Goal: Information Seeking & Learning: Learn about a topic

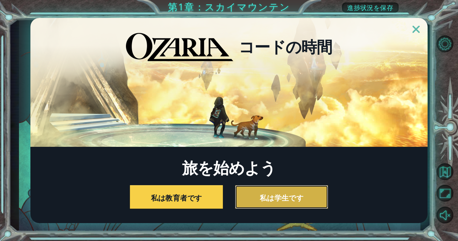
click at [256, 190] on button "私は学生です" at bounding box center [281, 197] width 93 height 24
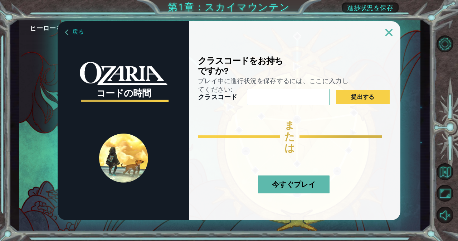
click at [384, 34] on div at bounding box center [294, 28] width 211 height 15
drag, startPoint x: 387, startPoint y: 35, endPoint x: 383, endPoint y: 35, distance: 4.6
click at [383, 35] on div at bounding box center [294, 28] width 211 height 15
click at [388, 30] on img at bounding box center [388, 32] width 7 height 7
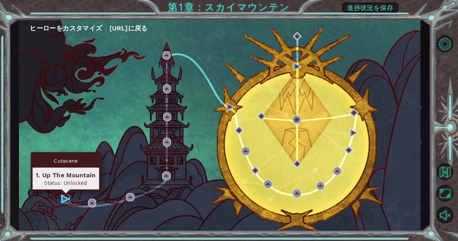
click at [68, 199] on img at bounding box center [65, 199] width 9 height 9
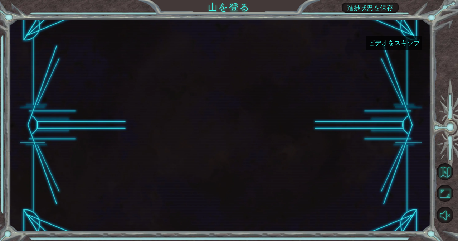
click at [382, 43] on font "ビデオをスキップ" at bounding box center [393, 43] width 51 height 8
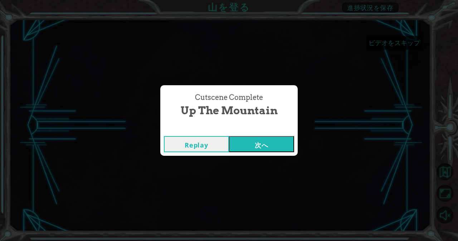
click at [382, 43] on div "Cutscene Complete Up the Mountain Replay 次へ" at bounding box center [229, 120] width 458 height 241
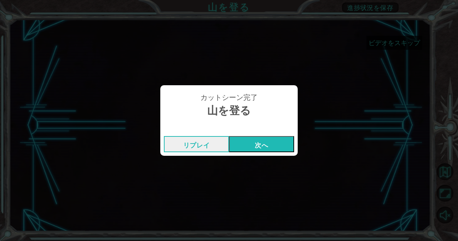
click at [261, 146] on font "次へ" at bounding box center [261, 145] width 13 height 9
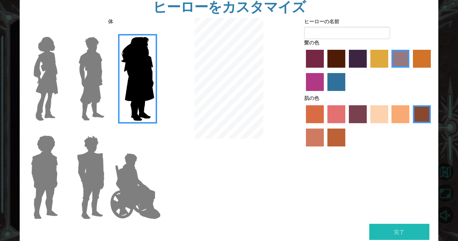
click at [313, 83] on label "ミディアムレッドバイオレットの髪色" at bounding box center [315, 82] width 18 height 18
click at [432, 70] on input "ミディアムレッドバイオレットの髪色" at bounding box center [432, 70] width 0 height 0
click at [331, 60] on label "栗色の髪色" at bounding box center [336, 59] width 18 height 18
click at [325, 70] on input "栗色の髪色" at bounding box center [325, 70] width 0 height 0
click at [380, 117] on label "砂浜の肌の色" at bounding box center [379, 114] width 18 height 18
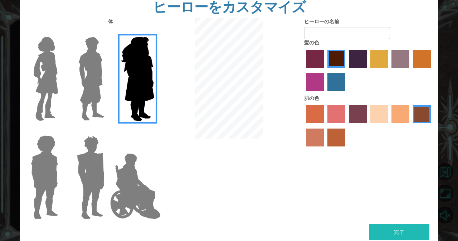
click at [368, 126] on input "砂浜の肌の色" at bounding box center [368, 126] width 0 height 0
click at [92, 78] on img at bounding box center [91, 78] width 32 height 89
click at [107, 32] on input "ヒーロー・ラース" at bounding box center [107, 32] width 0 height 0
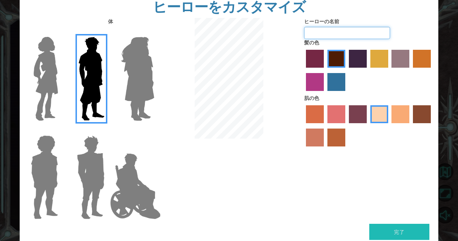
click at [361, 35] on input "ヒーローの名前" at bounding box center [347, 33] width 86 height 12
type input "ｈ"
type input "１２３４５６７８９０"
click at [401, 224] on button "完了" at bounding box center [399, 231] width 60 height 16
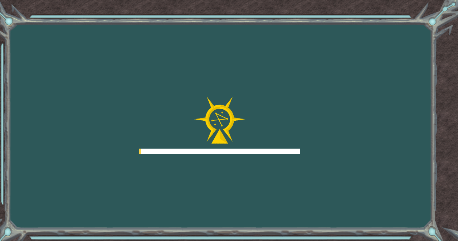
click at [402, 230] on div "Goals Error loading from server. Try refreshing the page. You'll need to join a…" at bounding box center [229, 120] width 458 height 241
click at [403, 233] on div "Goals Error loading from server. Try refreshing the page. You'll need to join a…" at bounding box center [229, 120] width 458 height 241
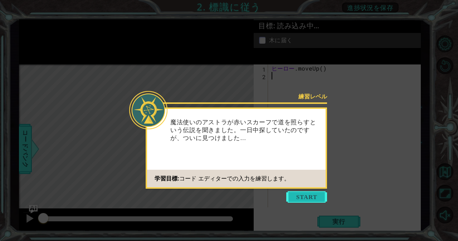
click at [310, 198] on button "始める" at bounding box center [306, 196] width 41 height 11
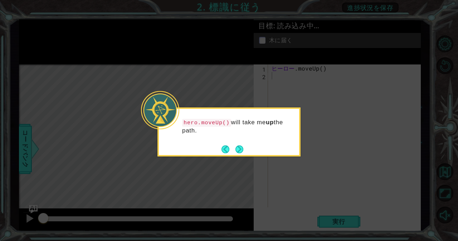
click at [324, 186] on icon at bounding box center [229, 120] width 458 height 241
click at [341, 195] on icon at bounding box center [229, 120] width 458 height 241
click at [238, 148] on button "次" at bounding box center [239, 149] width 8 height 8
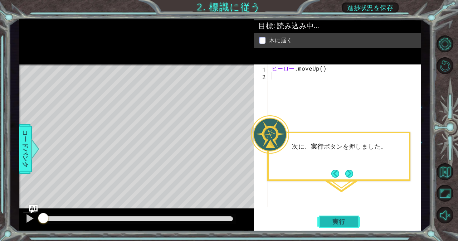
click at [332, 215] on button "実行" at bounding box center [338, 221] width 43 height 17
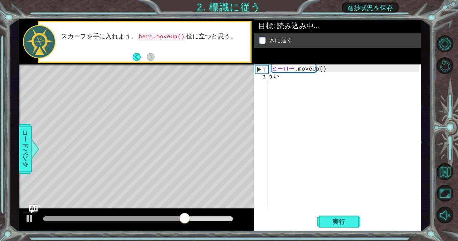
click at [329, 212] on div "うい 1 2 ヒーロー .moveUp ( ) ​ और देखें और देखें और देखें और देखें और देखें और देखें…" at bounding box center [337, 147] width 167 height 167
type textarea "う"
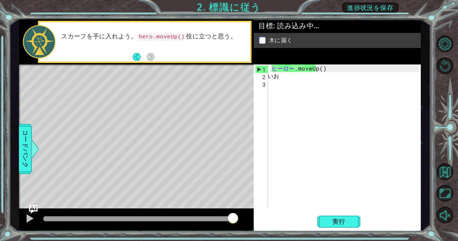
type textarea "い"
type textarea "へ"
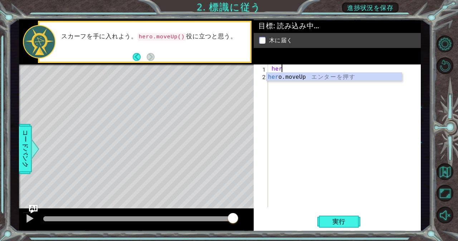
type textarea "he"
type textarea "hero.mov"
type textarea "he"
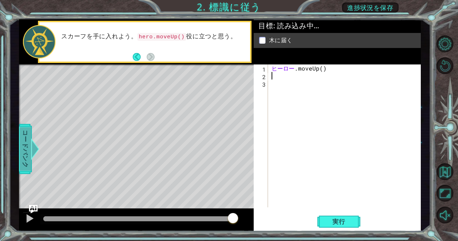
click at [21, 130] on span "コードバンク" at bounding box center [25, 149] width 11 height 44
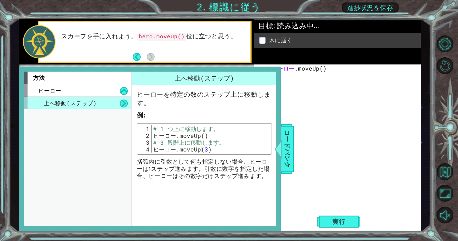
click at [299, 144] on div "ヒーロー .moveUp ( ) ​" at bounding box center [346, 143] width 153 height 158
click at [286, 138] on font "コードバンク" at bounding box center [287, 149] width 7 height 38
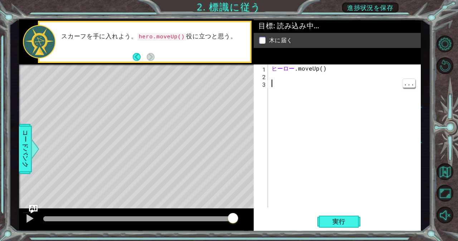
click at [278, 88] on div "ヒーロー .moveUp ( ) ​" at bounding box center [346, 143] width 153 height 158
type textarea "も"
type textarea "MOVEUOP"
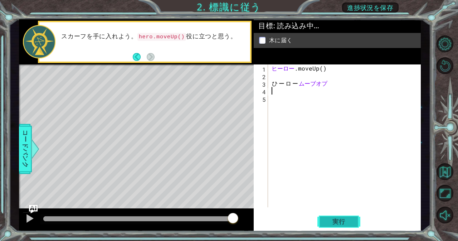
click at [352, 222] on span "実行" at bounding box center [338, 221] width 27 height 7
